Goal: Task Accomplishment & Management: Manage account settings

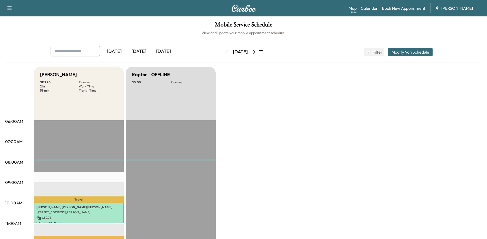
click at [256, 50] on icon "button" at bounding box center [254, 52] width 4 height 4
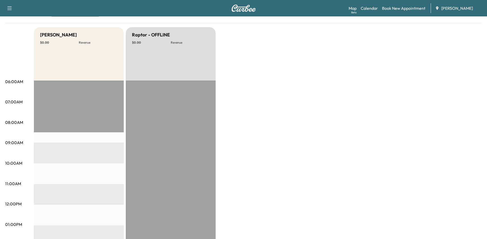
scroll to position [26, 0]
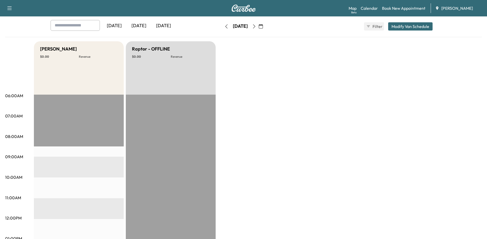
click at [225, 27] on icon "button" at bounding box center [227, 26] width 4 height 4
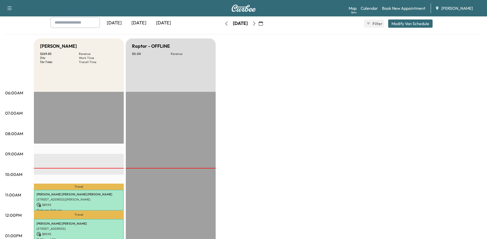
scroll to position [26, 0]
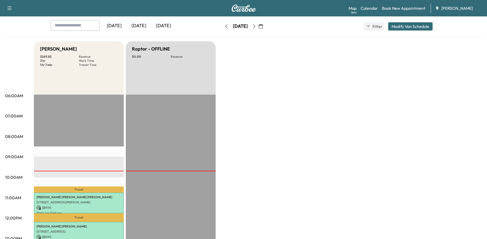
click at [259, 26] on button "button" at bounding box center [254, 26] width 9 height 8
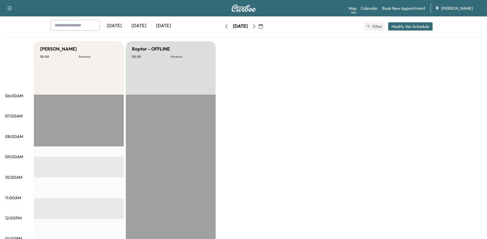
click at [256, 26] on icon "button" at bounding box center [254, 26] width 4 height 4
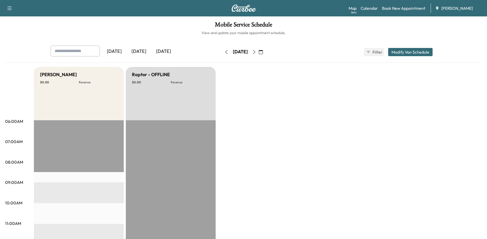
click at [225, 52] on icon "button" at bounding box center [227, 52] width 4 height 4
click at [222, 52] on button "button" at bounding box center [226, 52] width 9 height 8
